Goal: Information Seeking & Learning: Learn about a topic

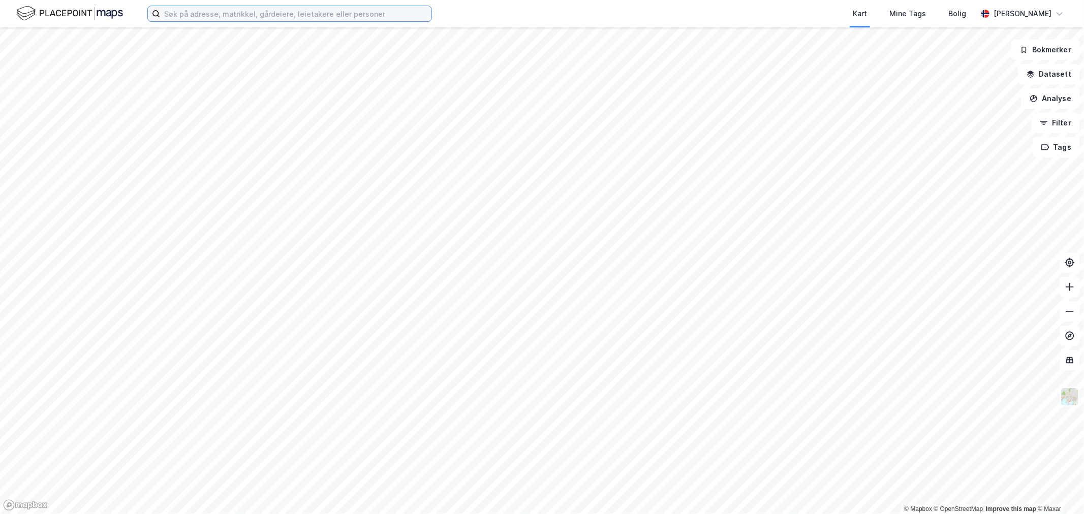
click at [327, 21] on input at bounding box center [295, 13] width 271 height 15
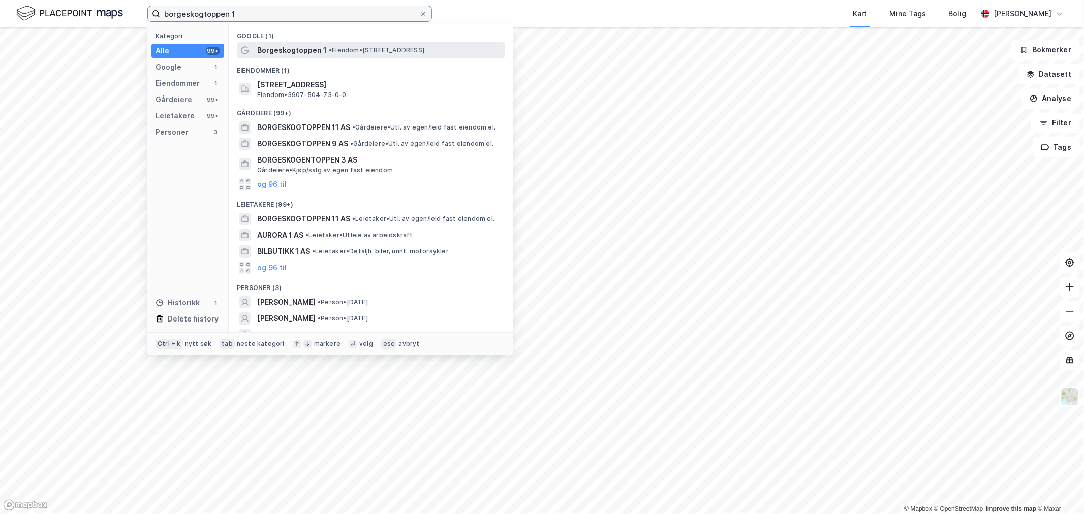
type input "borgeskogtoppen 1"
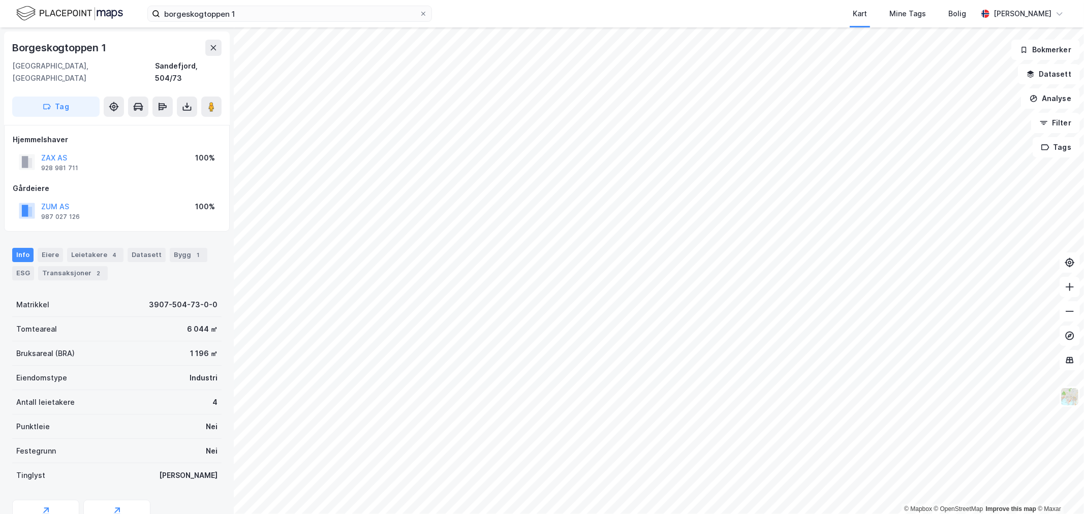
click at [485, 20] on div "Kart Mine Tags Bolig" at bounding box center [729, 13] width 497 height 27
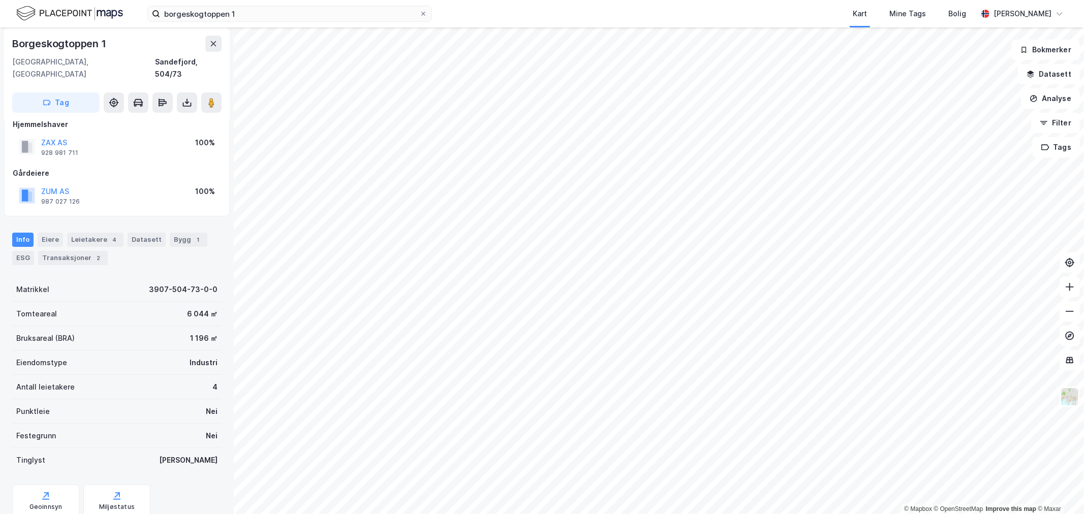
scroll to position [14, 0]
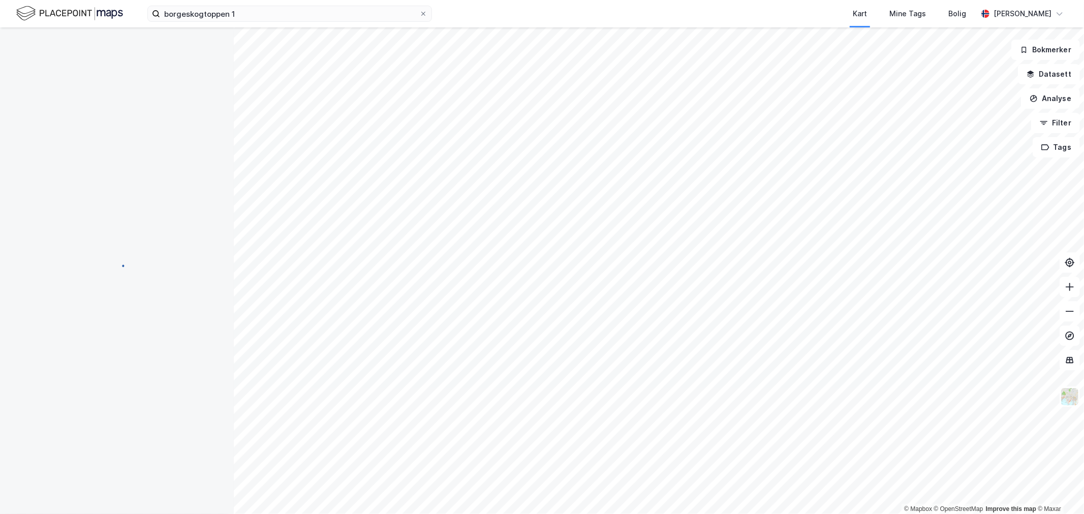
scroll to position [14, 0]
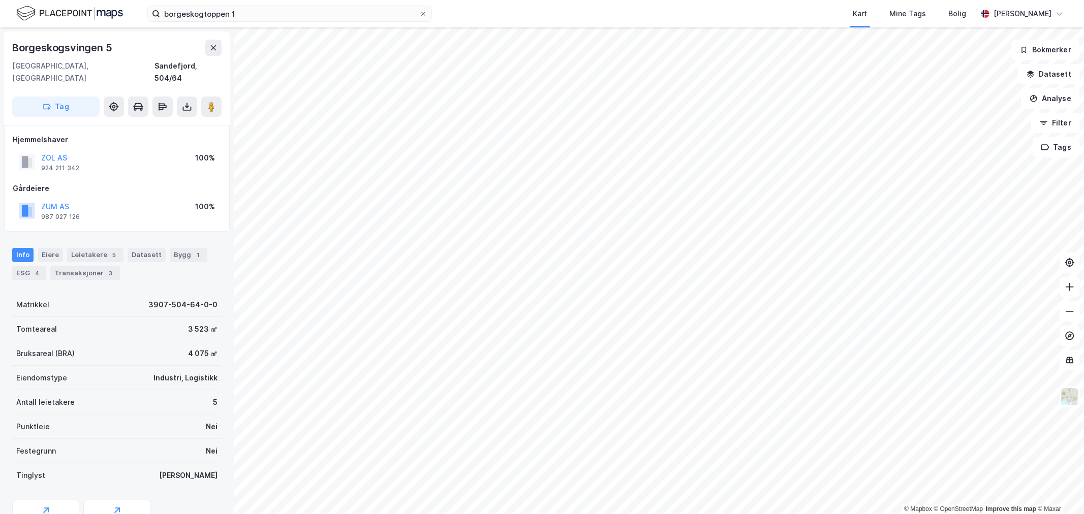
scroll to position [14, 0]
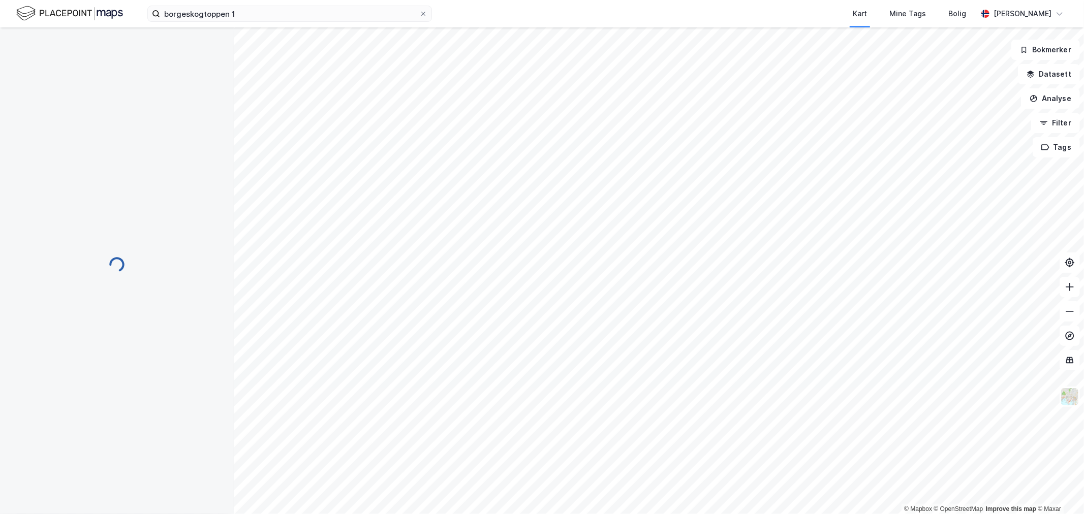
scroll to position [14, 0]
